Goal: Navigation & Orientation: Find specific page/section

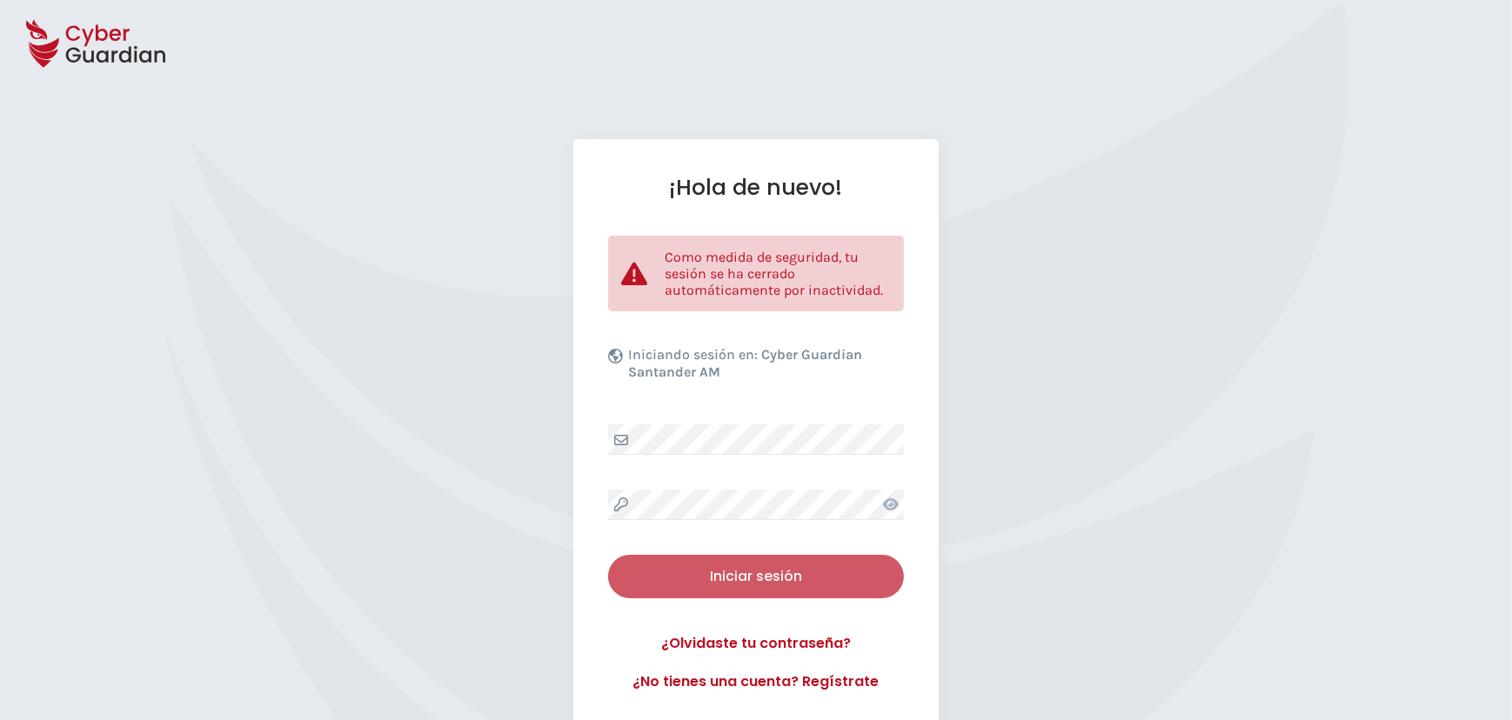
click at [768, 566] on div "Iniciar sesión" at bounding box center [756, 576] width 270 height 21
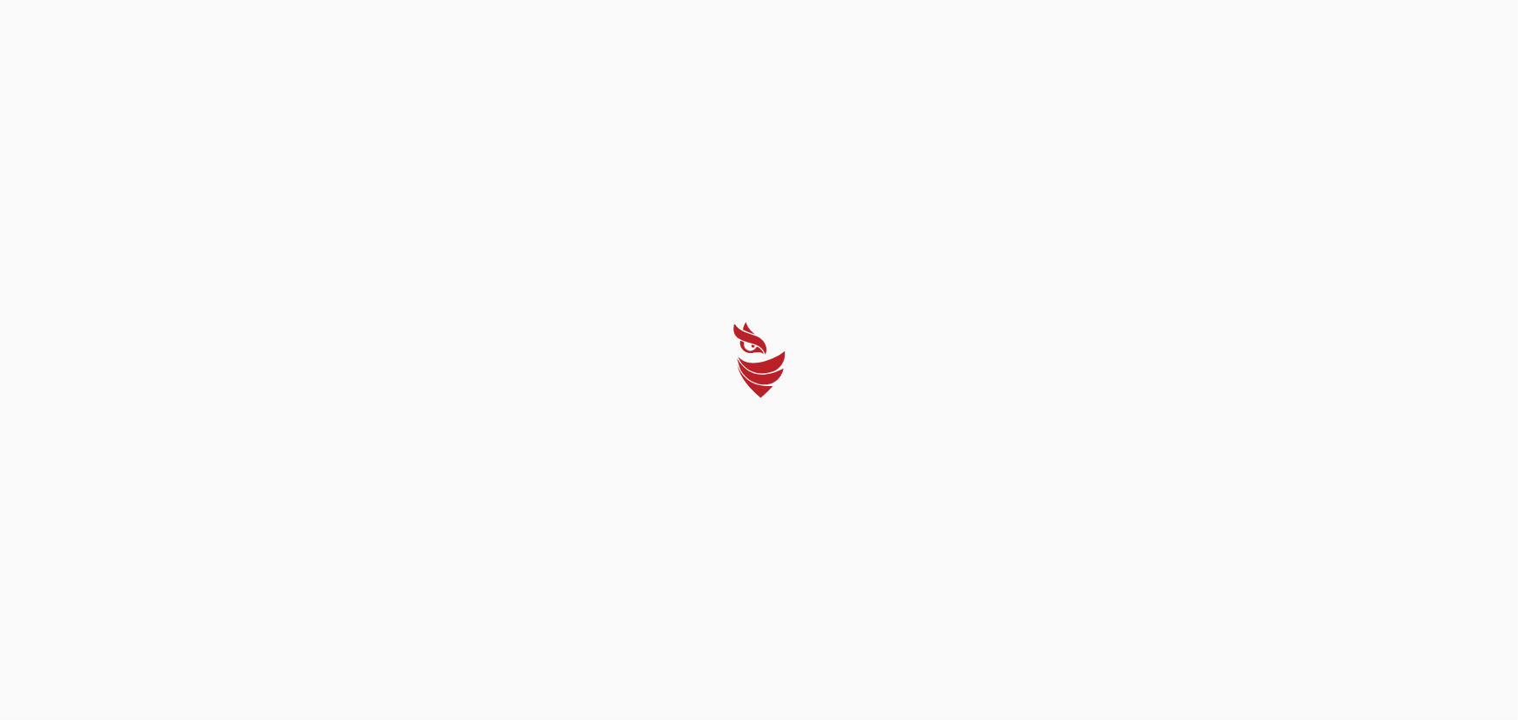
select select "English"
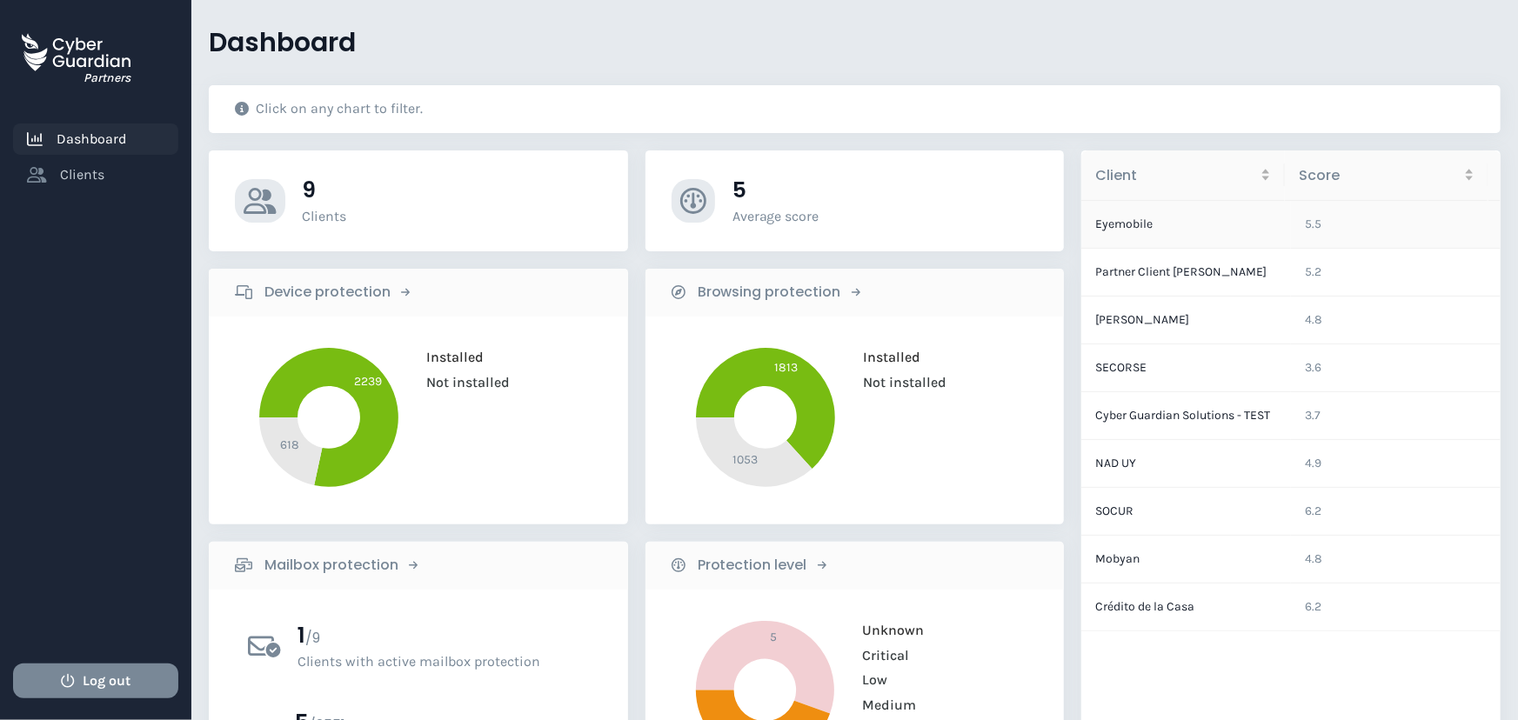
click at [1123, 218] on td "Eyemobile" at bounding box center [1187, 225] width 210 height 48
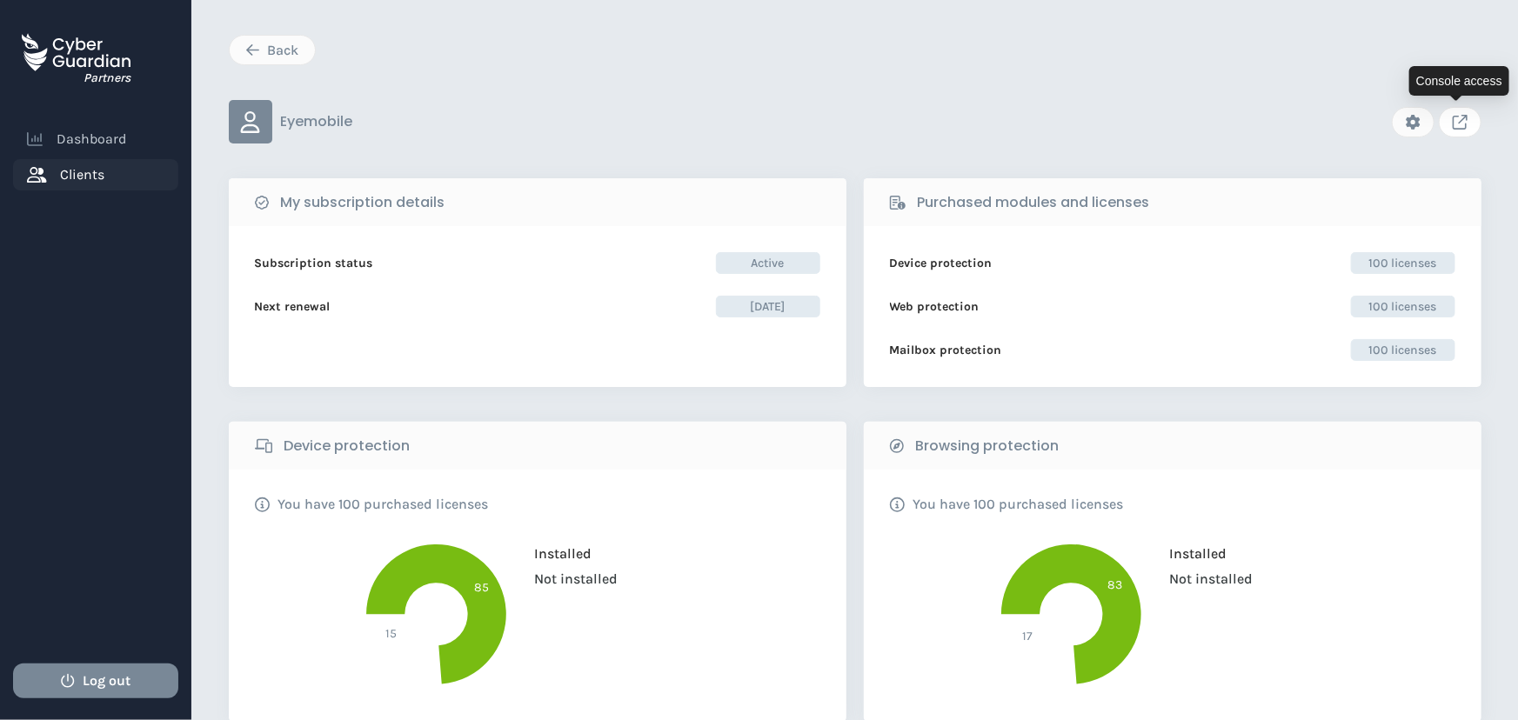
click at [1461, 124] on icon "Link to client console" at bounding box center [1460, 122] width 15 height 15
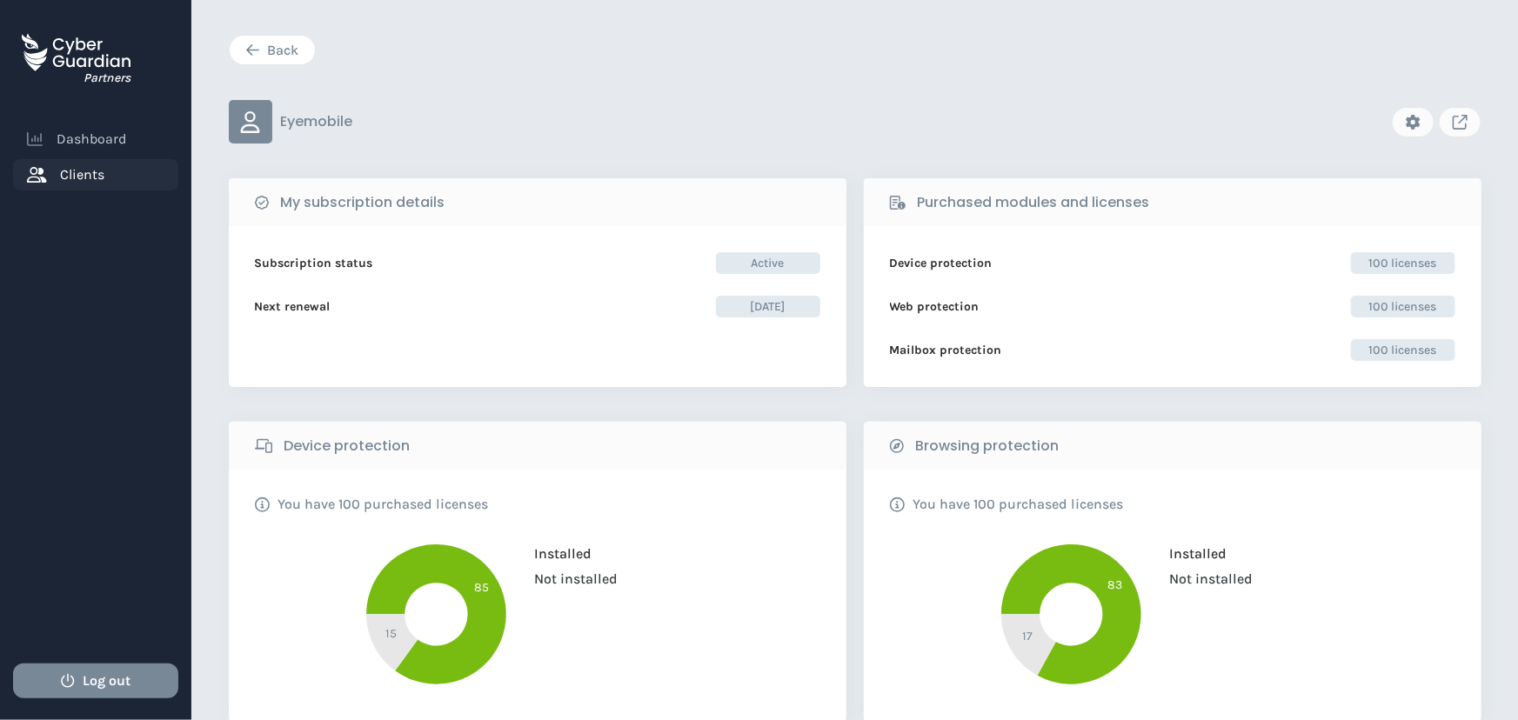
click at [271, 37] on button "Back" at bounding box center [272, 50] width 87 height 30
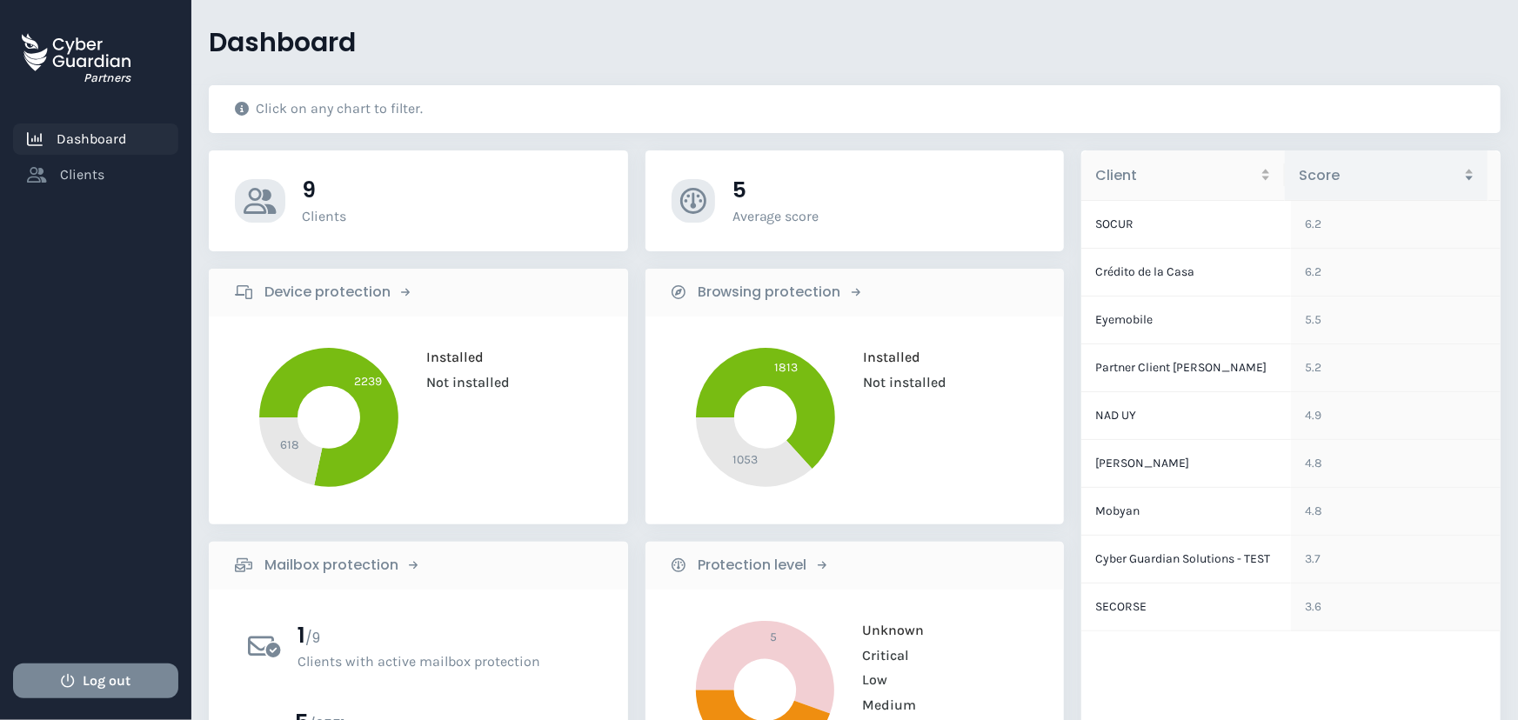
click at [1106, 221] on td "SOCUR" at bounding box center [1187, 225] width 210 height 48
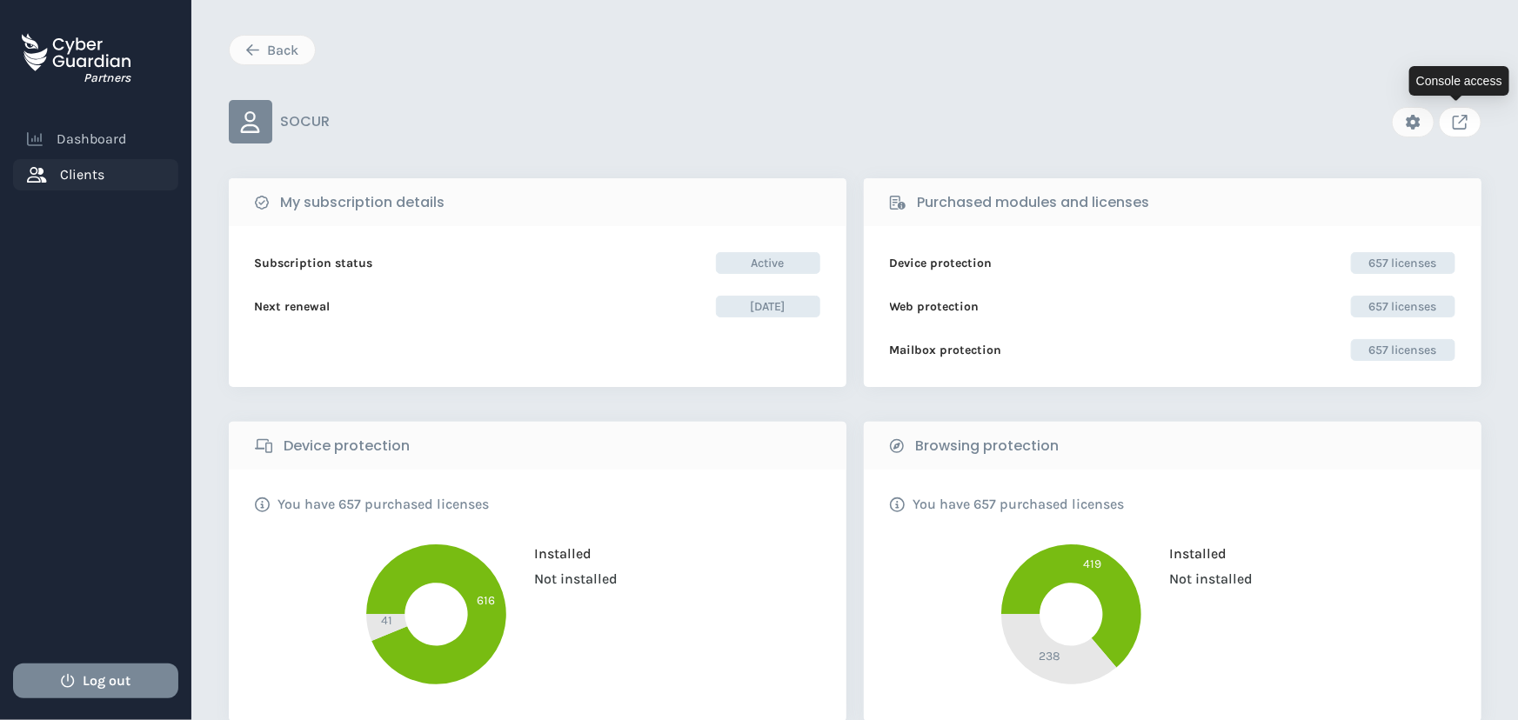
click at [1461, 122] on icon "Link to client console" at bounding box center [1460, 122] width 15 height 15
click at [287, 51] on div "Back" at bounding box center [272, 50] width 59 height 21
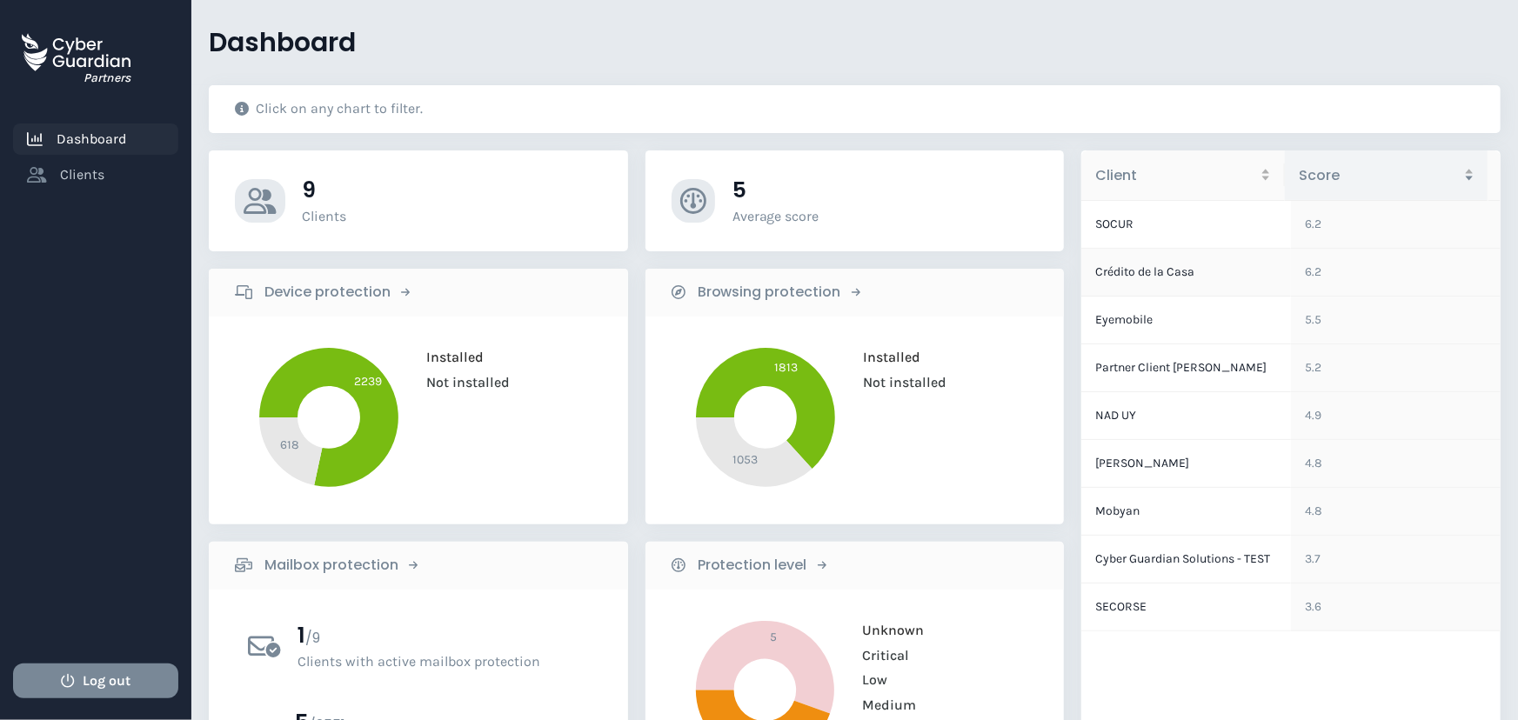
click at [1117, 274] on td "Crédito de la Casa" at bounding box center [1187, 273] width 210 height 48
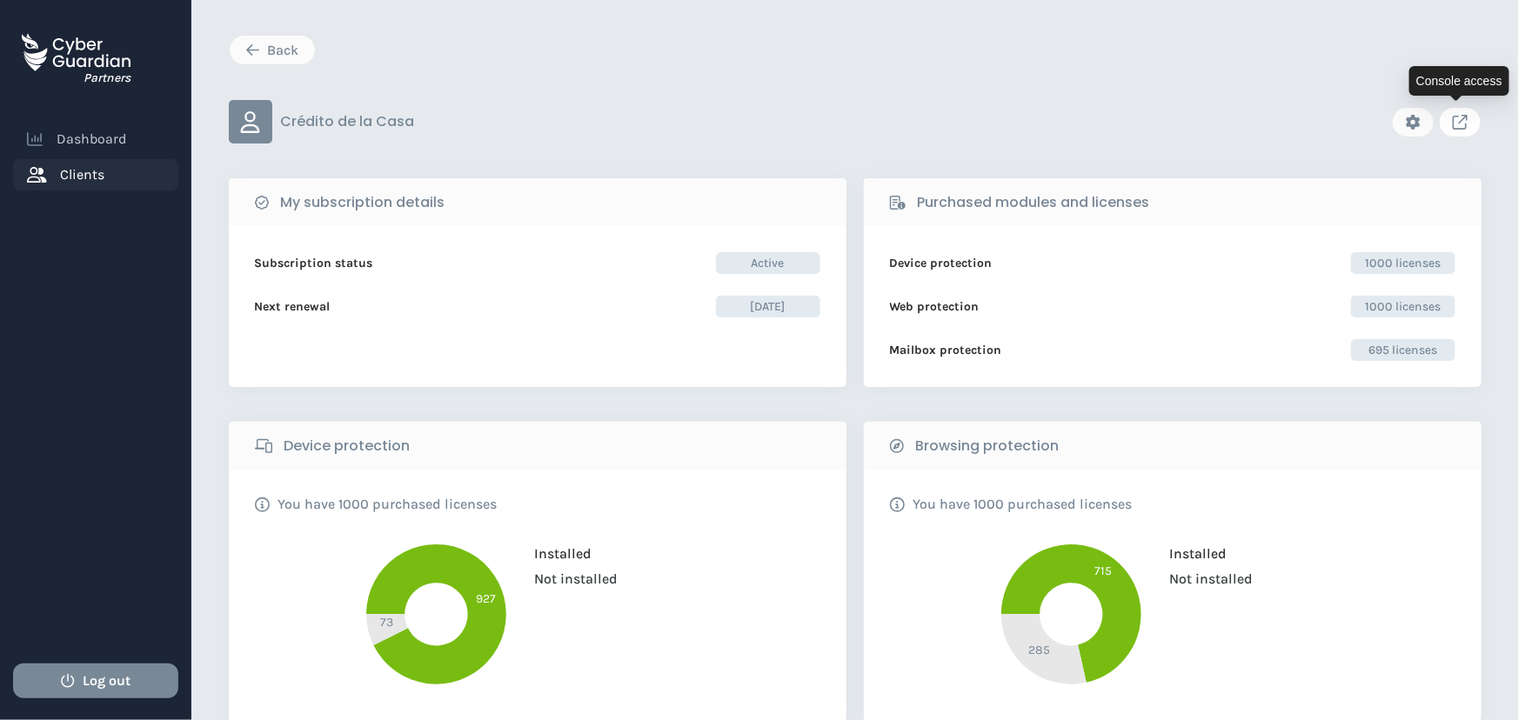
click at [1456, 125] on icon "Link to client console" at bounding box center [1460, 122] width 15 height 15
click at [278, 49] on div "Back" at bounding box center [272, 50] width 59 height 21
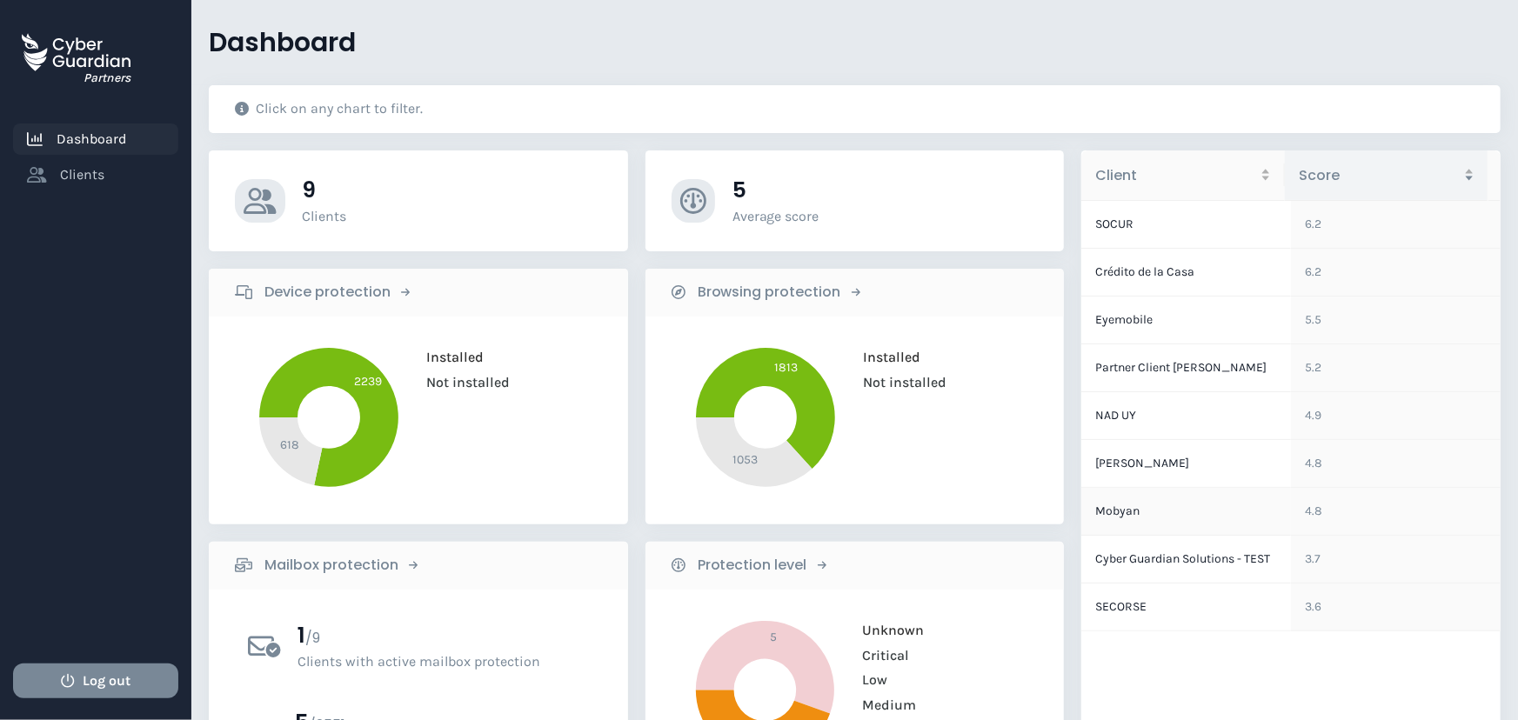
click at [1114, 513] on td "Mobyan" at bounding box center [1187, 512] width 210 height 48
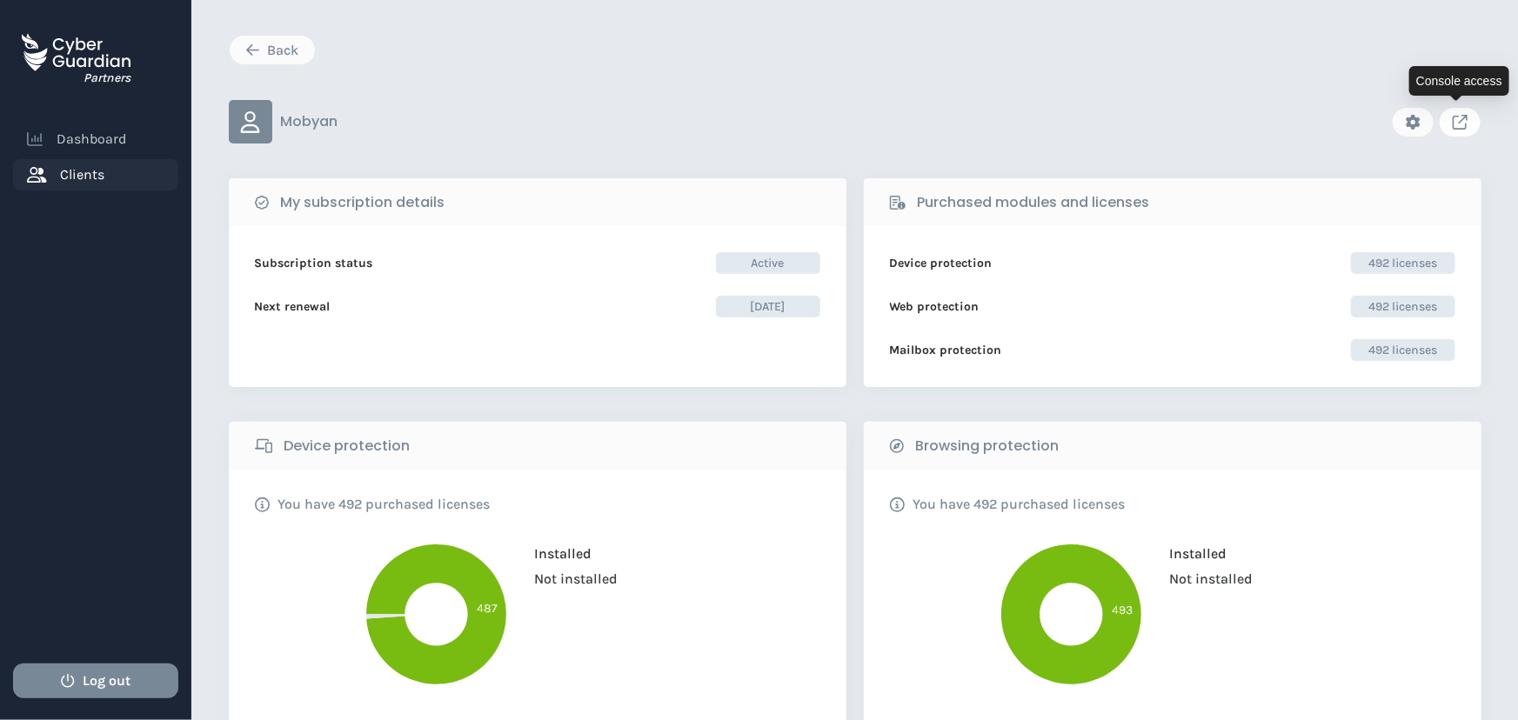
click at [1459, 120] on icon "Link to client console" at bounding box center [1460, 122] width 15 height 15
click at [267, 47] on div "Back" at bounding box center [272, 50] width 59 height 21
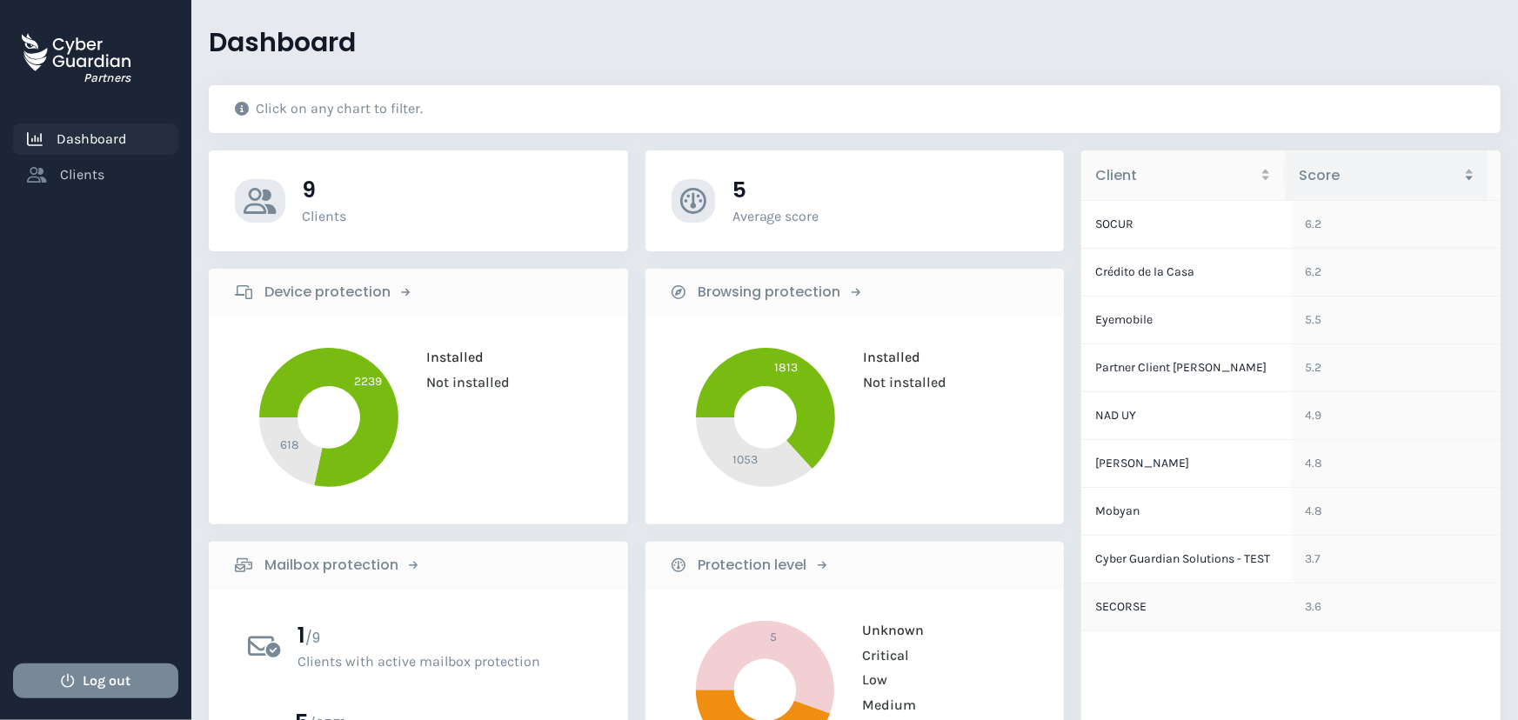
click at [1119, 627] on td "SECORSE" at bounding box center [1187, 608] width 210 height 48
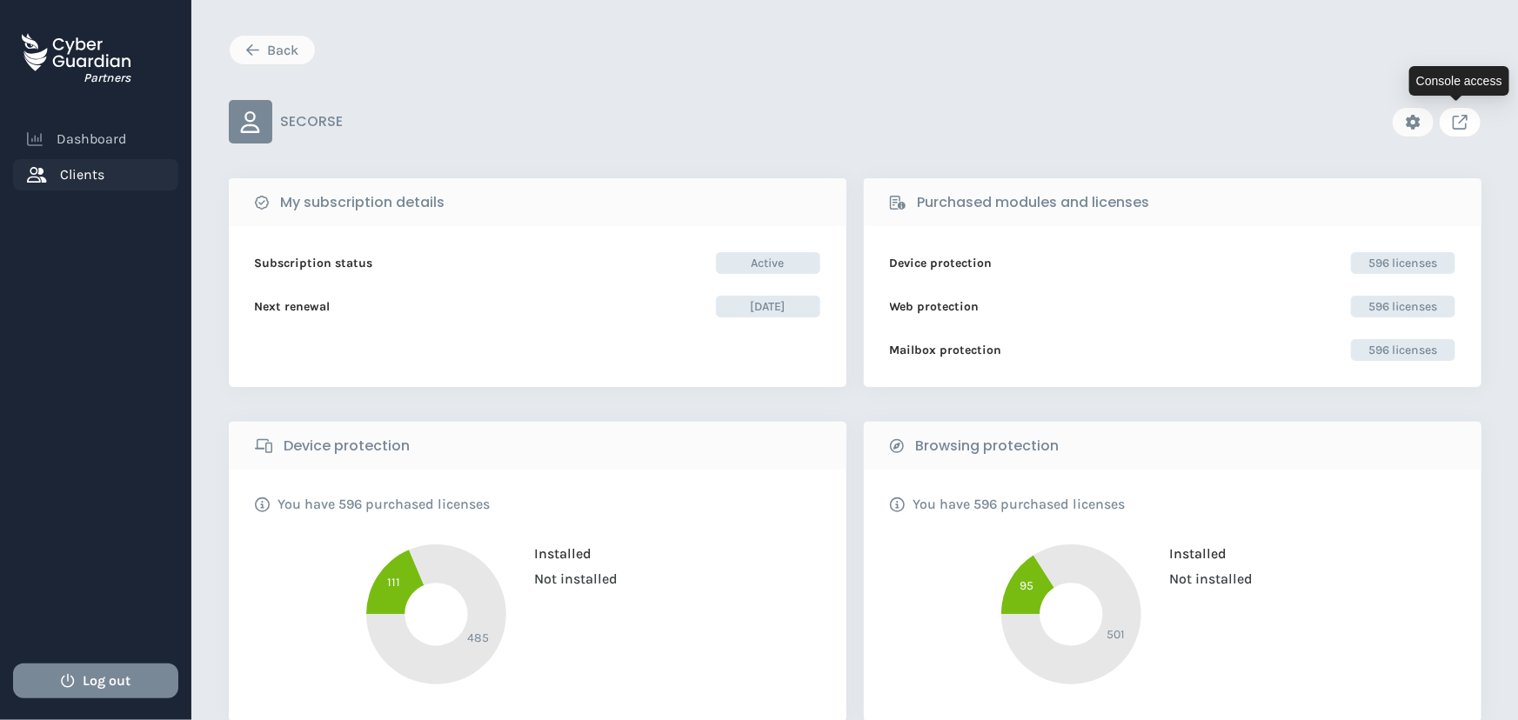
click at [1454, 127] on icon "Link to client console" at bounding box center [1460, 122] width 15 height 15
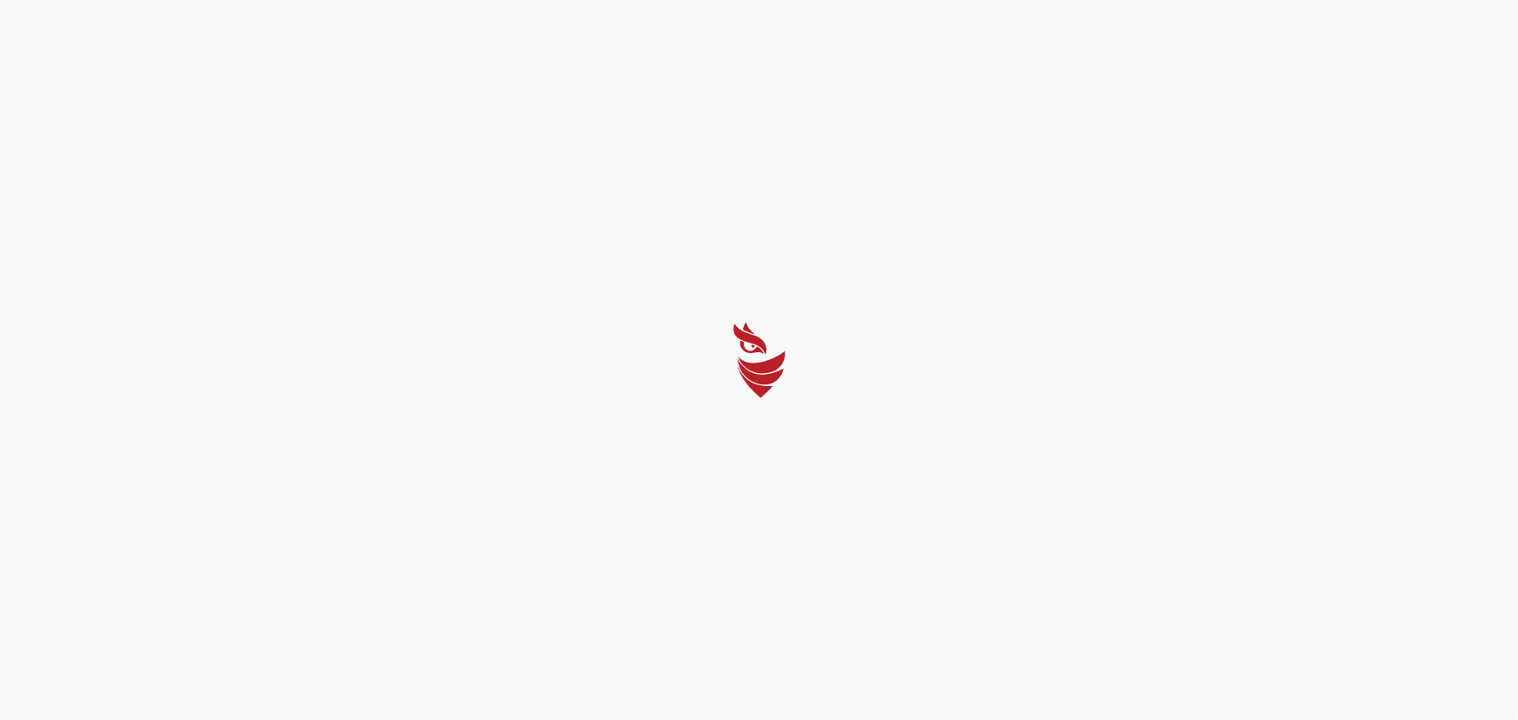
select select "English"
